Goal: Task Accomplishment & Management: Complete application form

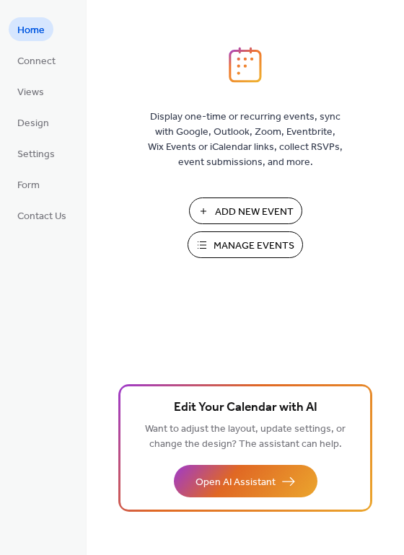
click at [244, 240] on span "Manage Events" at bounding box center [253, 246] width 81 height 15
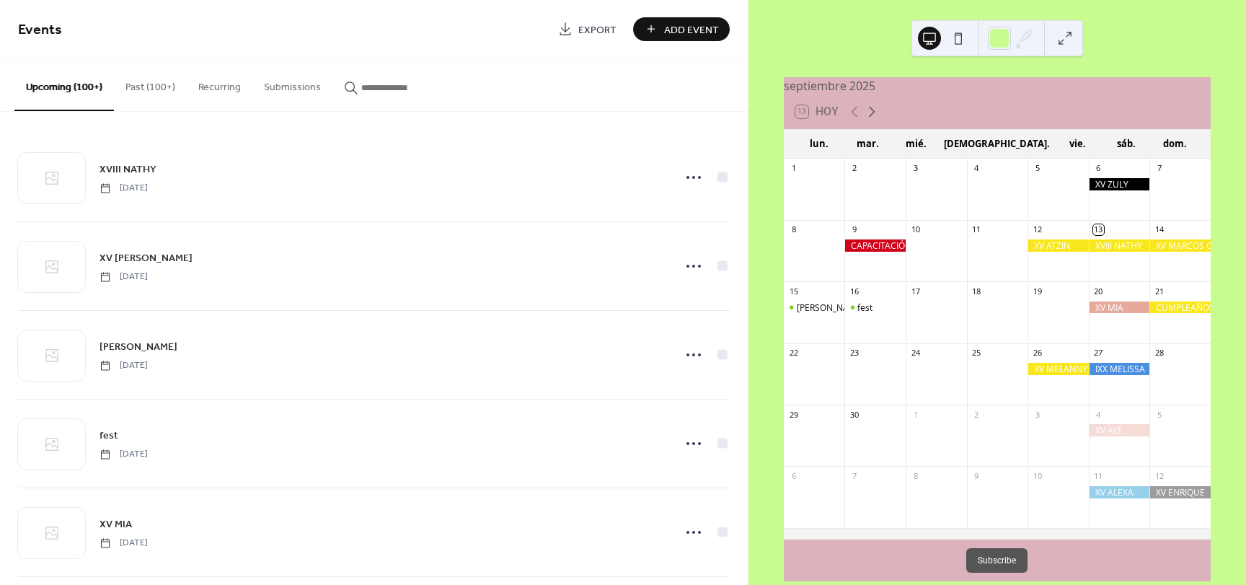
click at [869, 120] on icon at bounding box center [871, 111] width 17 height 17
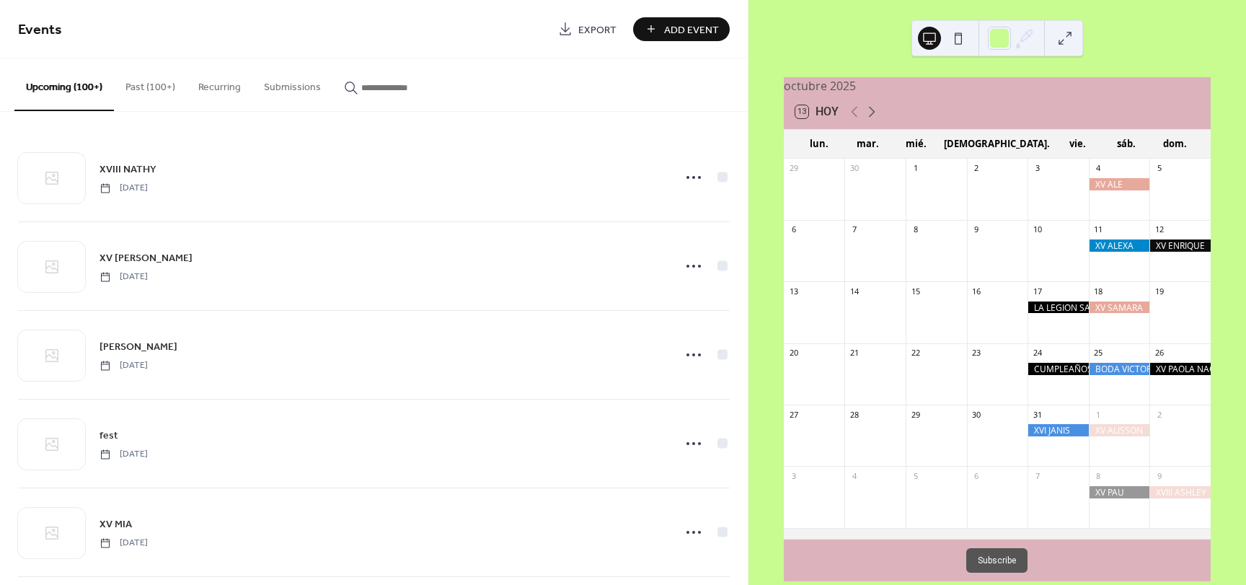
click at [869, 120] on icon at bounding box center [871, 111] width 17 height 17
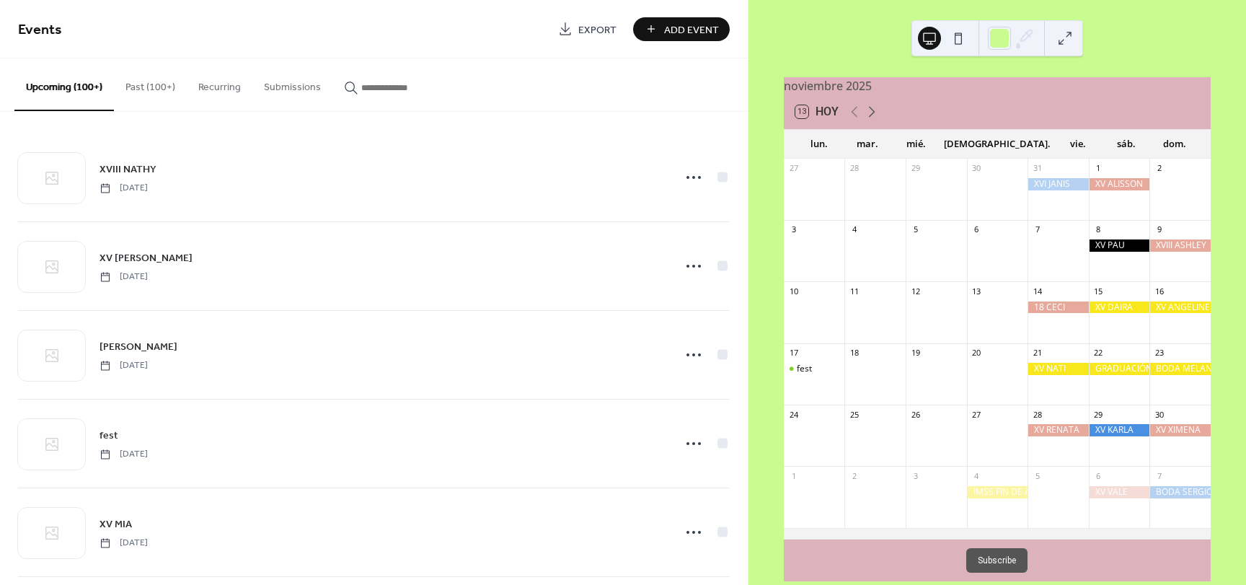
click at [869, 120] on icon at bounding box center [871, 111] width 17 height 17
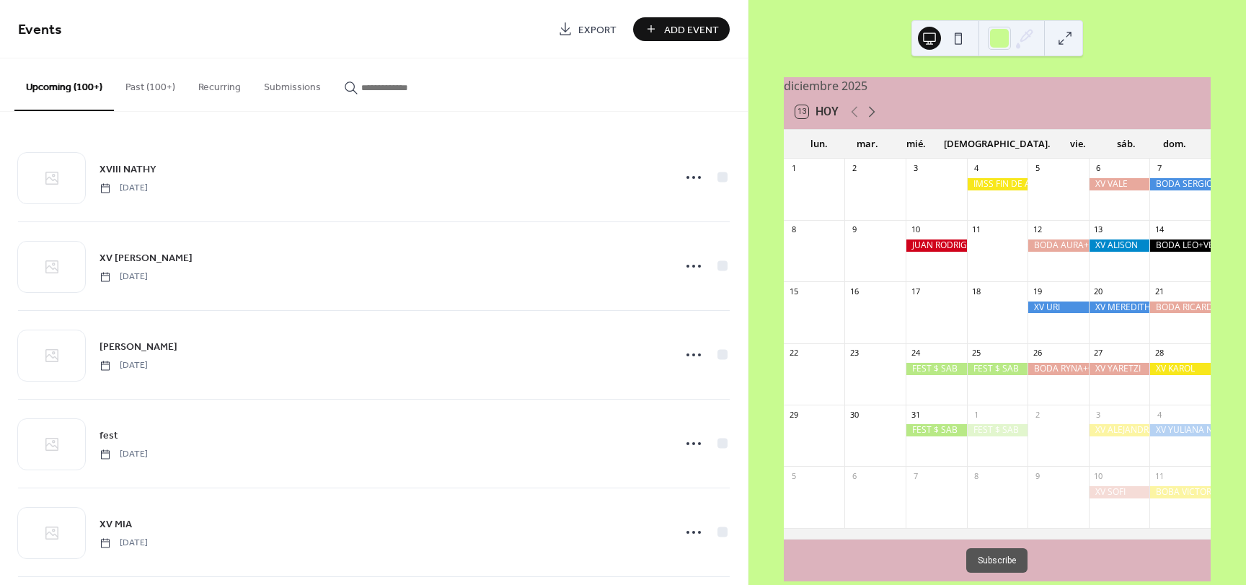
click at [869, 120] on icon at bounding box center [871, 111] width 17 height 17
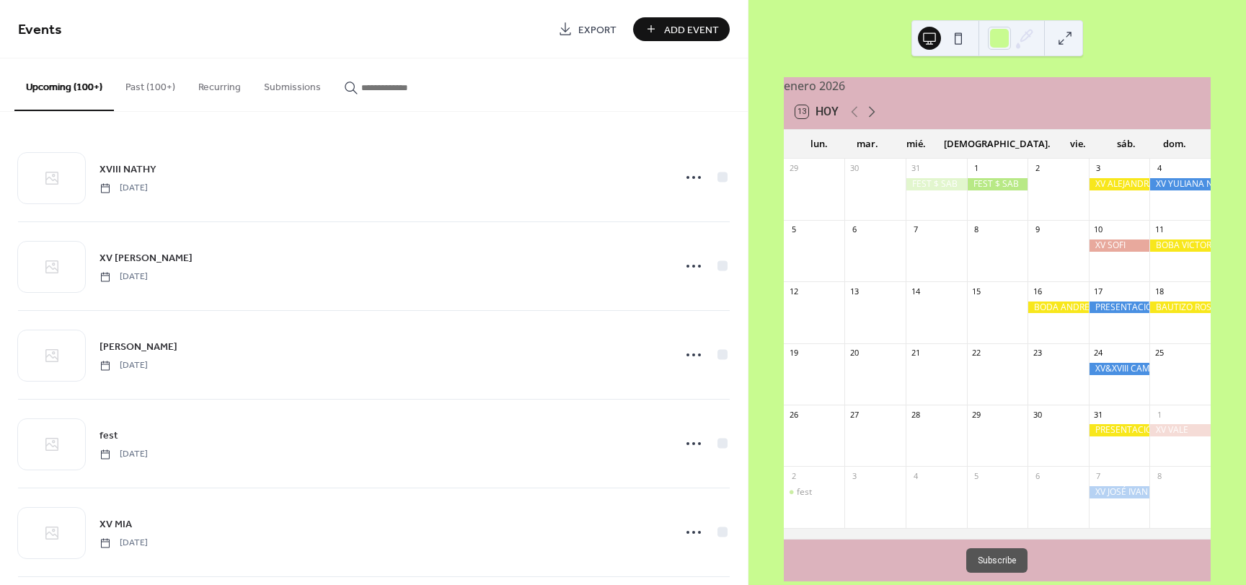
click at [869, 120] on icon at bounding box center [871, 111] width 17 height 17
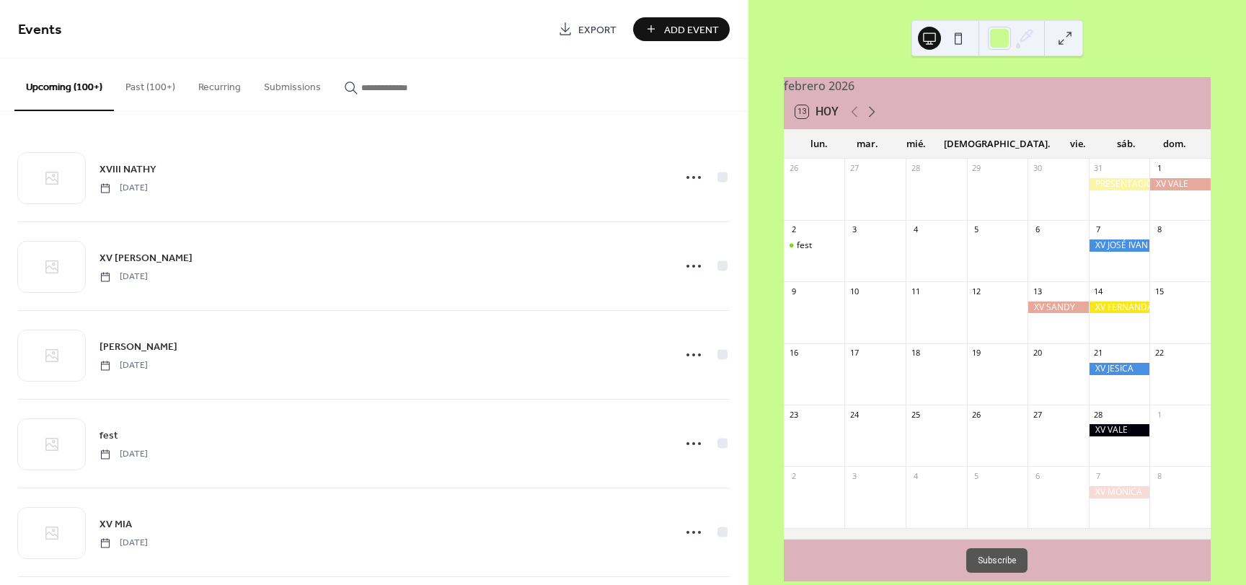
click at [869, 120] on icon at bounding box center [871, 111] width 17 height 17
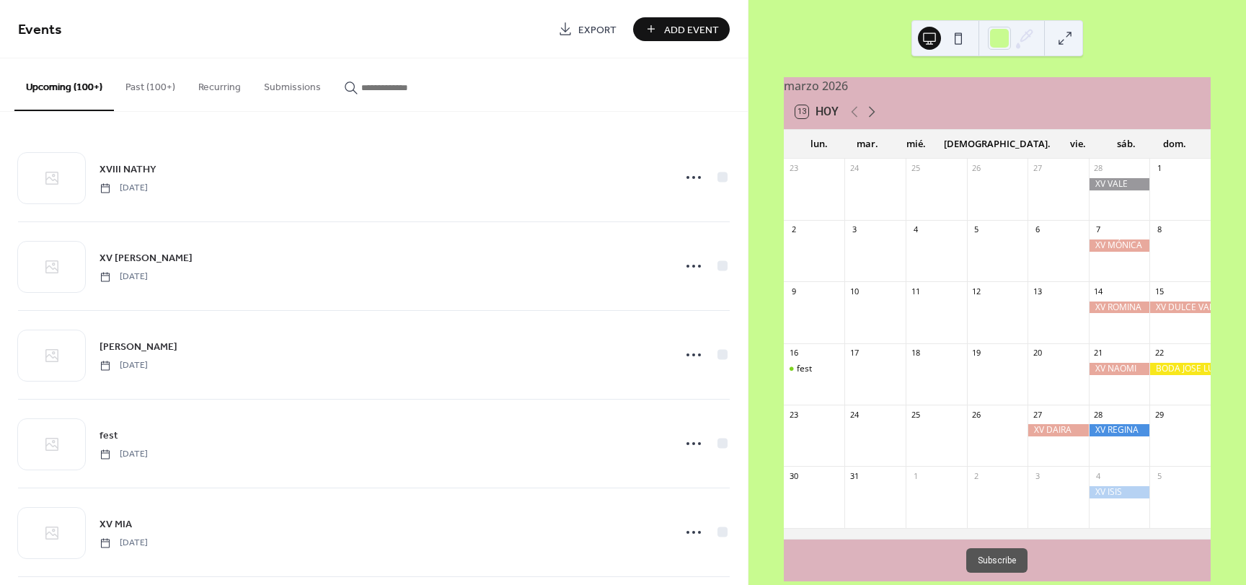
click at [869, 120] on icon at bounding box center [871, 111] width 17 height 17
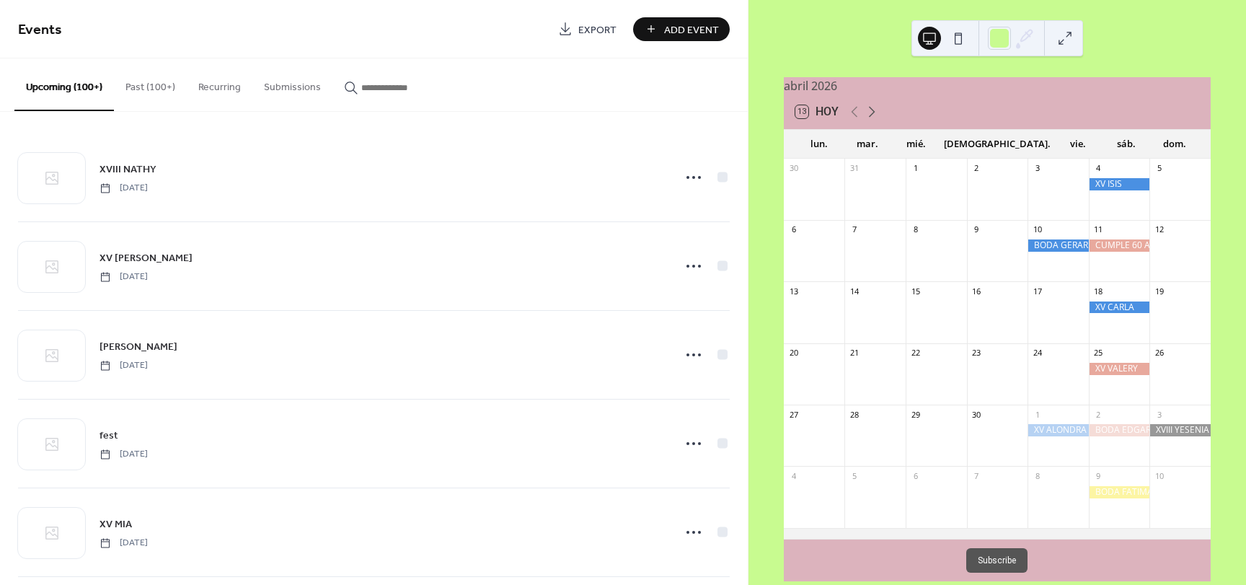
click at [869, 120] on icon at bounding box center [871, 111] width 17 height 17
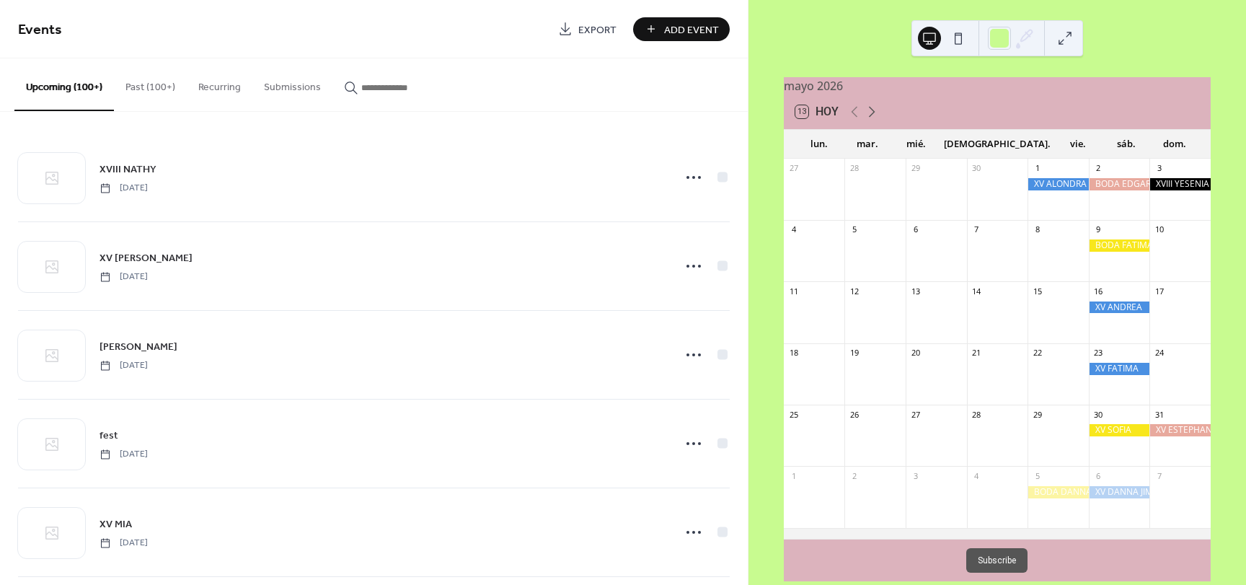
click at [869, 120] on icon at bounding box center [871, 111] width 17 height 17
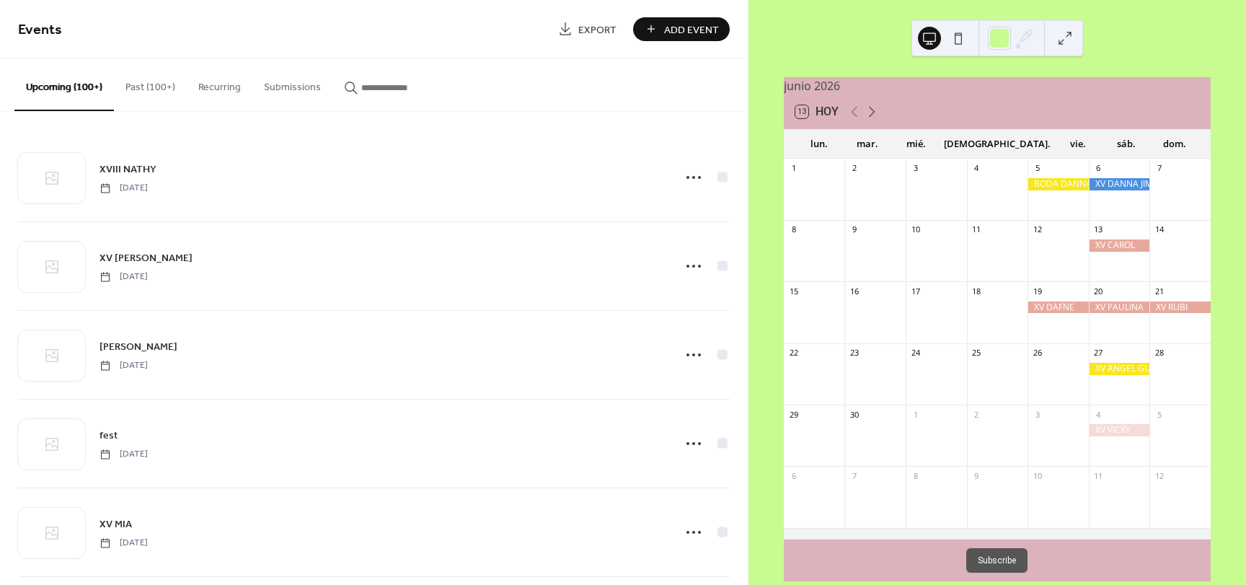
click at [869, 120] on icon at bounding box center [871, 111] width 17 height 17
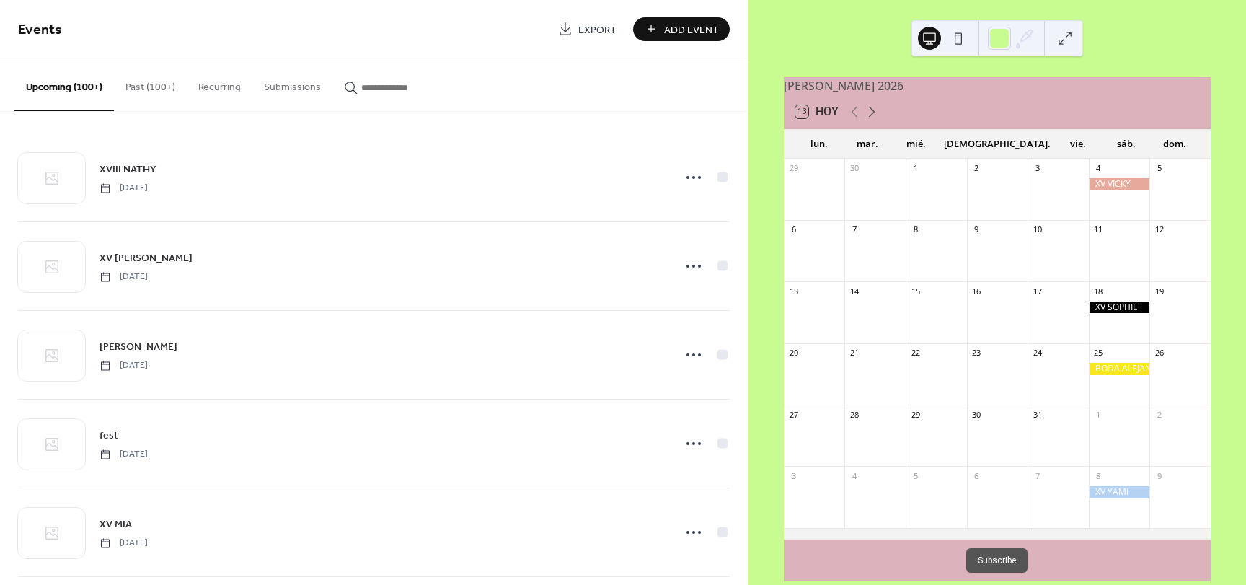
click at [869, 120] on icon at bounding box center [871, 111] width 17 height 17
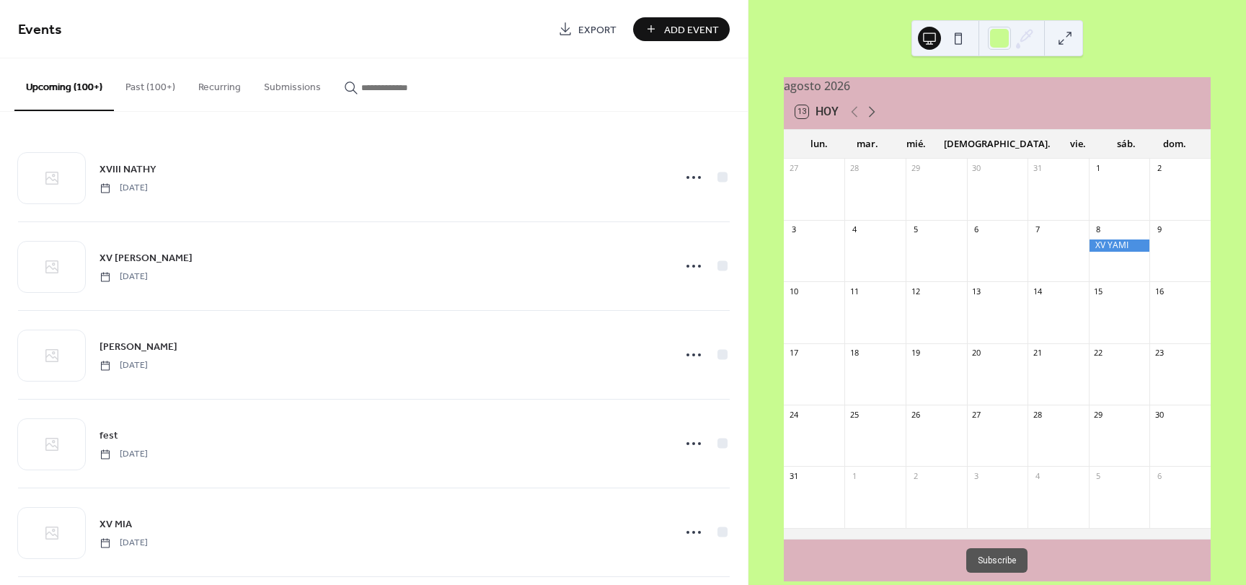
click at [869, 120] on icon at bounding box center [871, 111] width 17 height 17
click at [681, 22] on span "Add Event" at bounding box center [691, 29] width 55 height 15
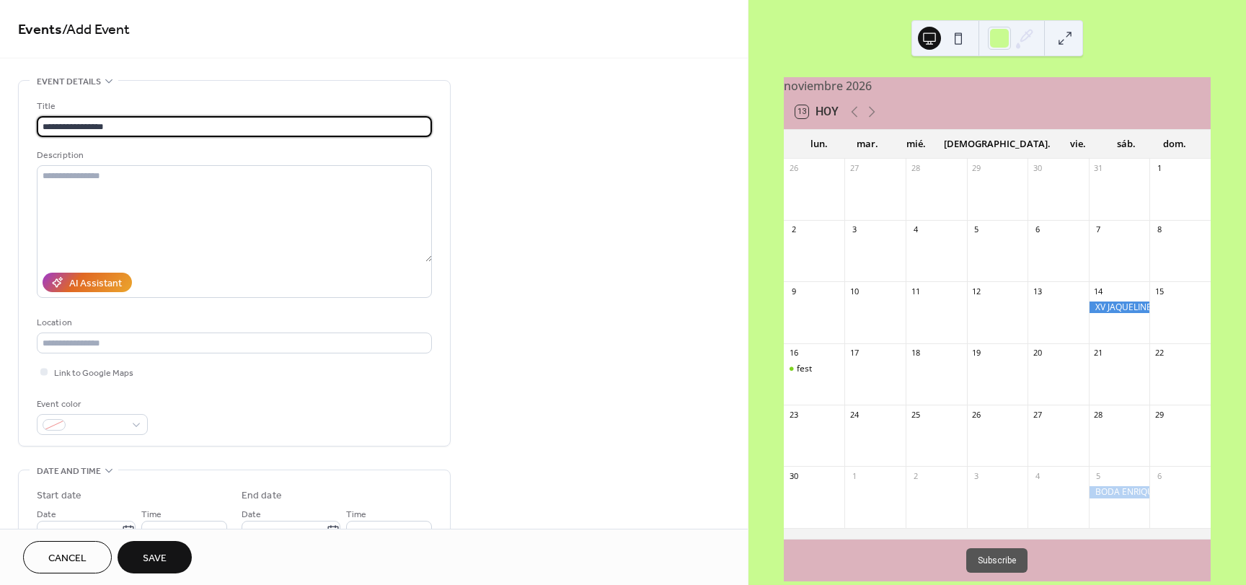
type input "**********"
